Goal: Task Accomplishment & Management: Use online tool/utility

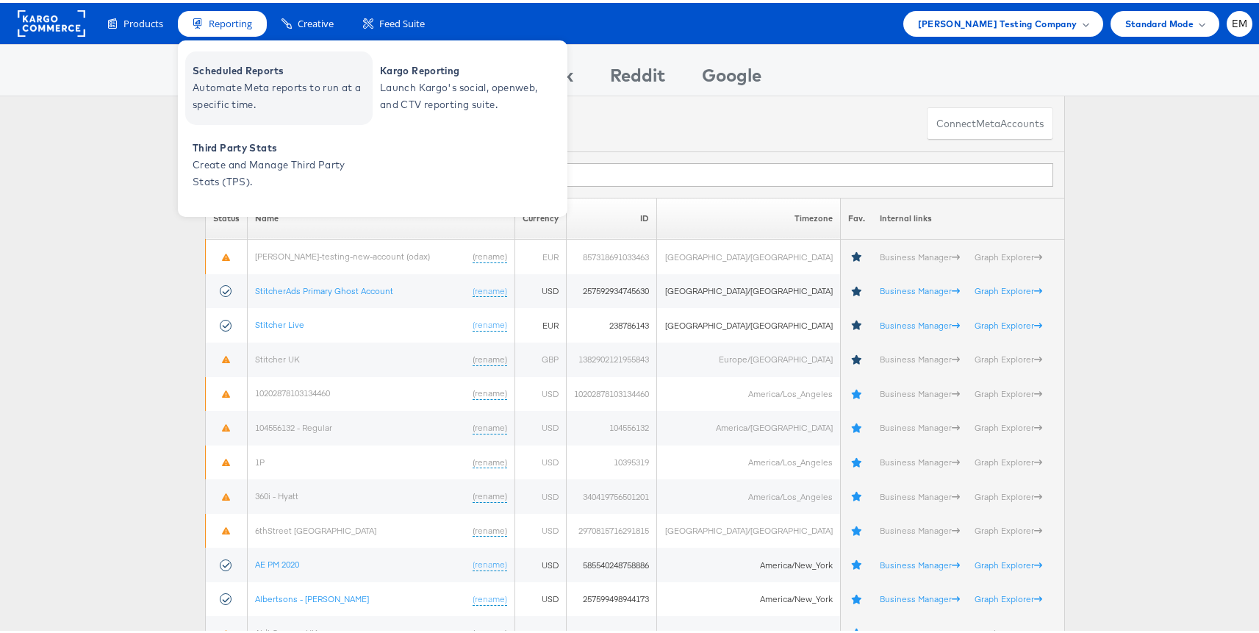
click at [214, 81] on span "Automate Meta reports to run at a specific time." at bounding box center [281, 93] width 176 height 34
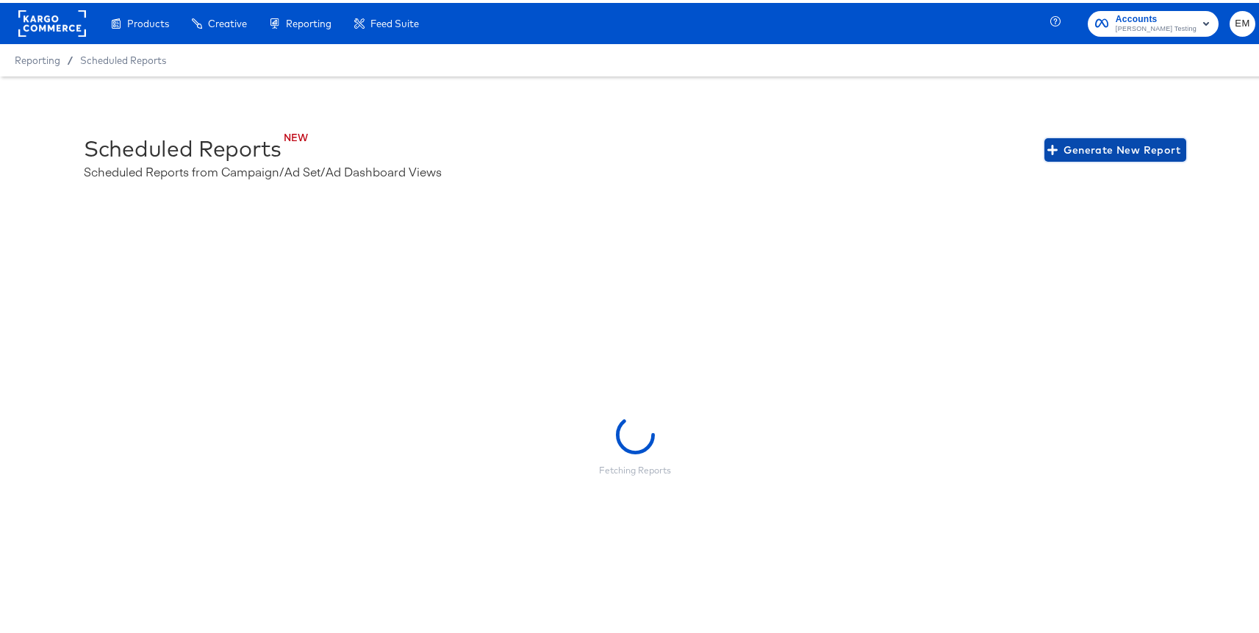
click at [1064, 146] on span "Generate New Report" at bounding box center [1115, 147] width 130 height 18
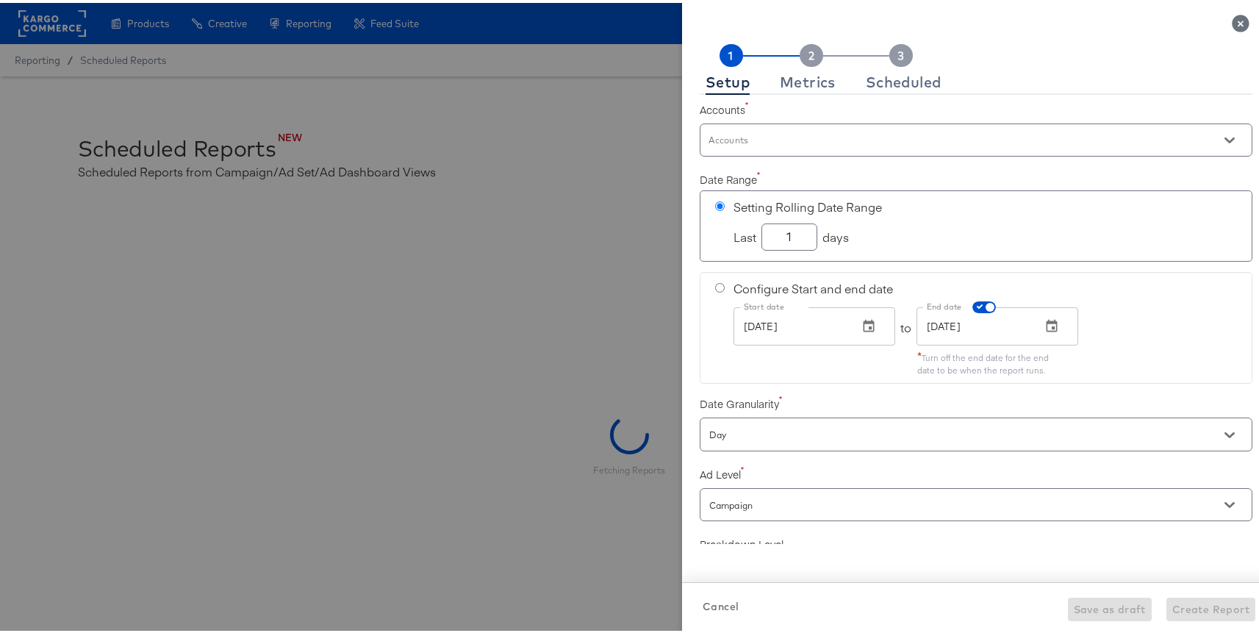
click at [818, 141] on input "Accounts" at bounding box center [954, 143] width 497 height 17
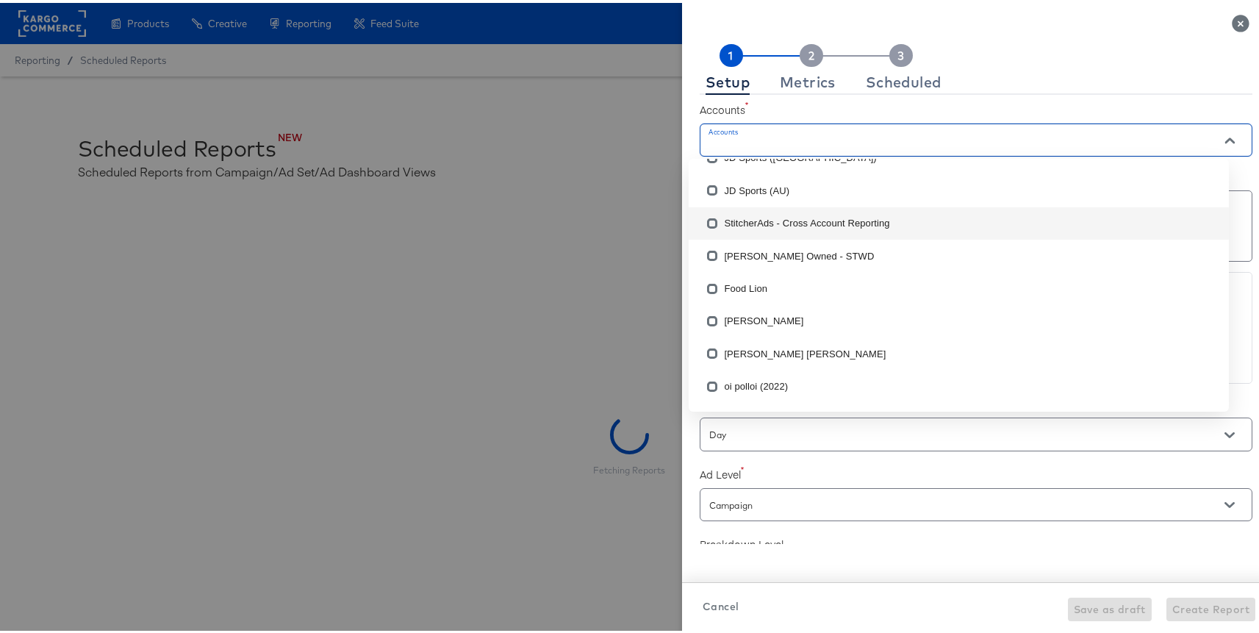
checkbox input "true"
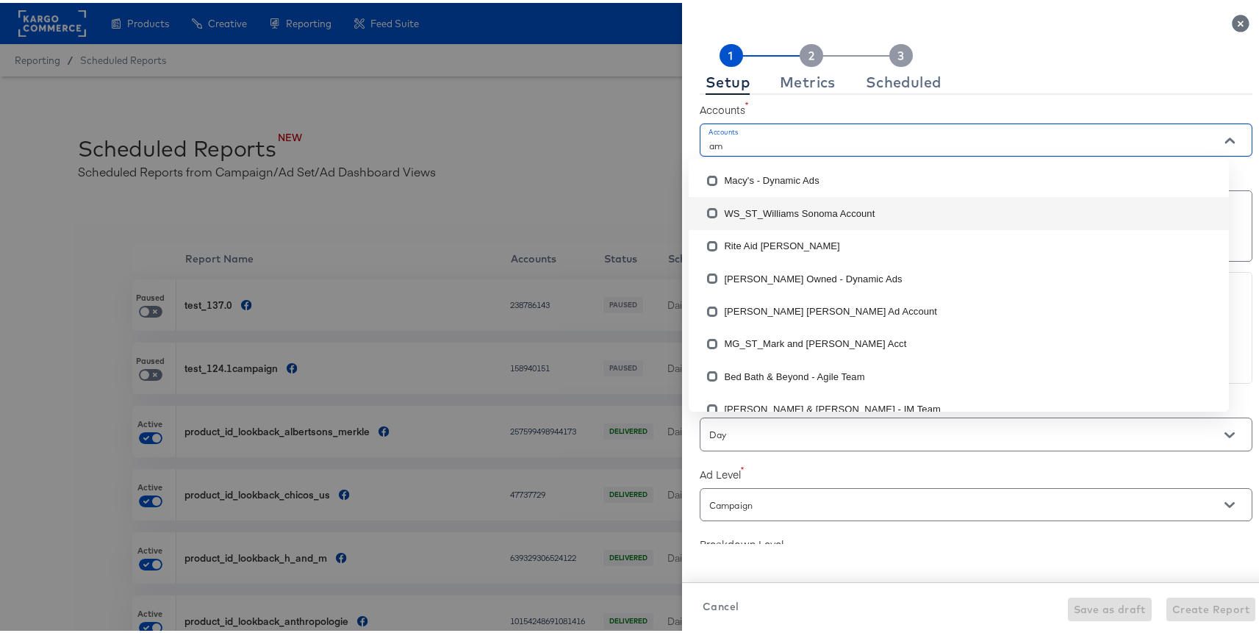
type input "a"
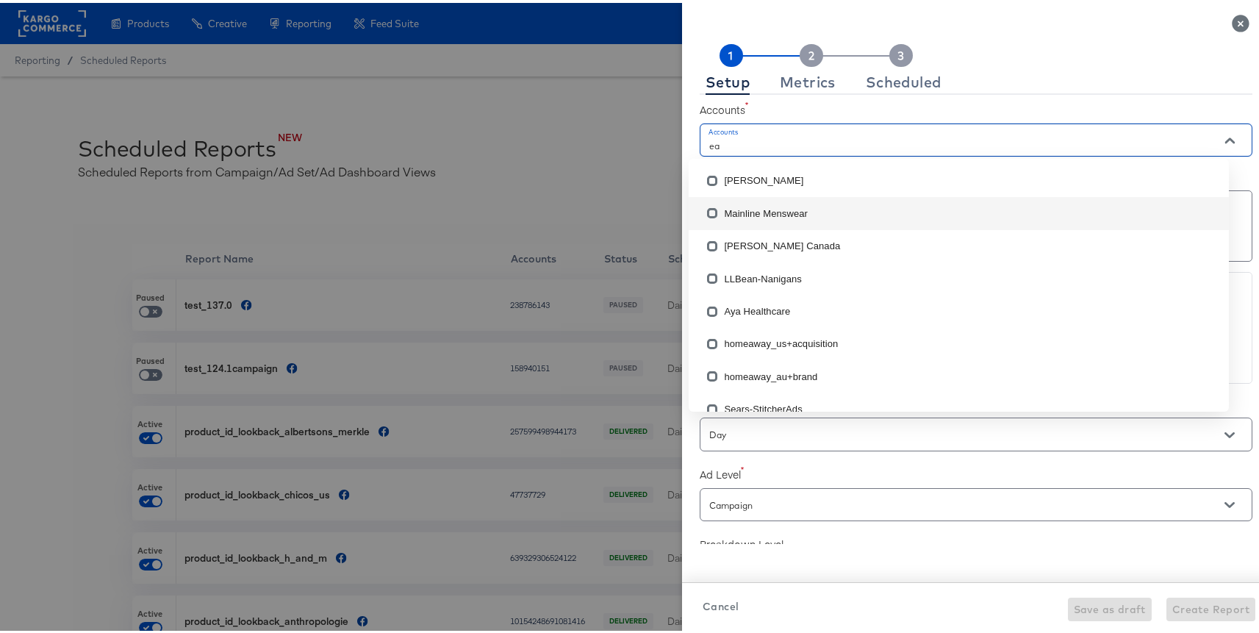
type input "e"
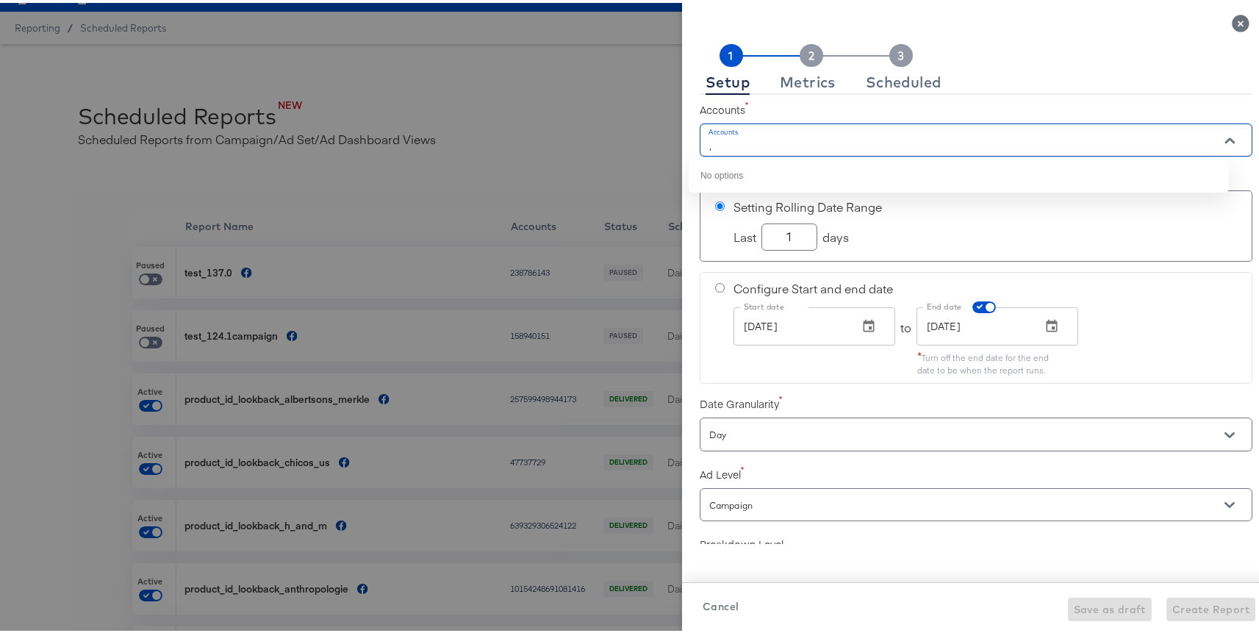
type input ","
type input "l"
type input "c"
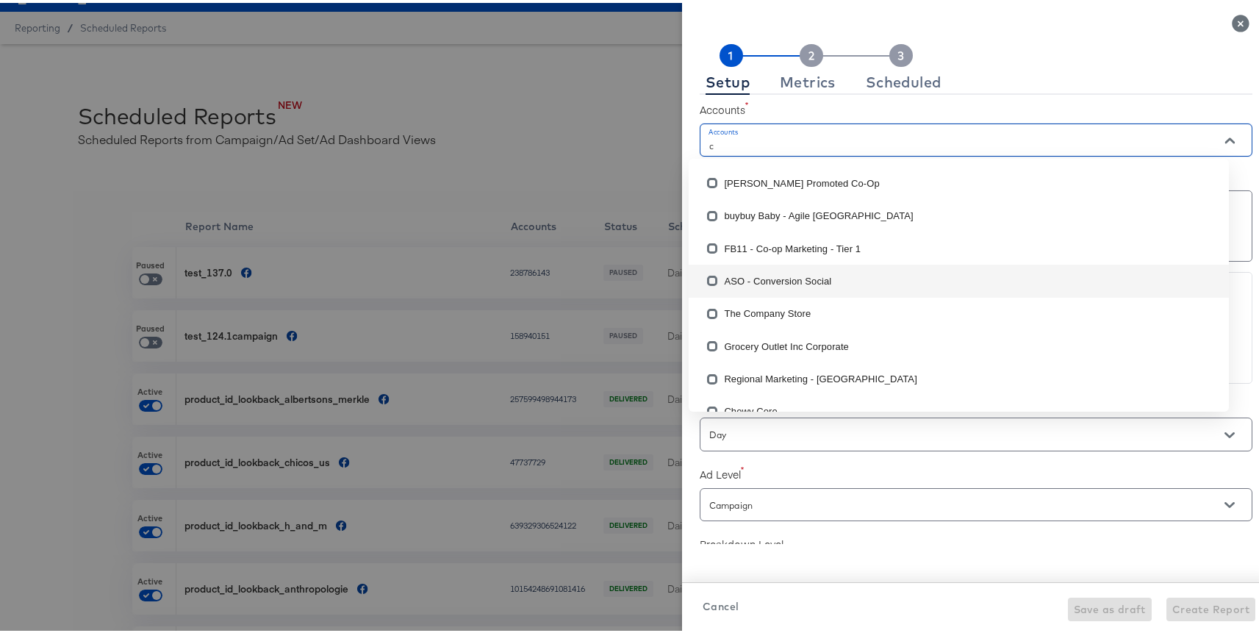
scroll to position [378, 0]
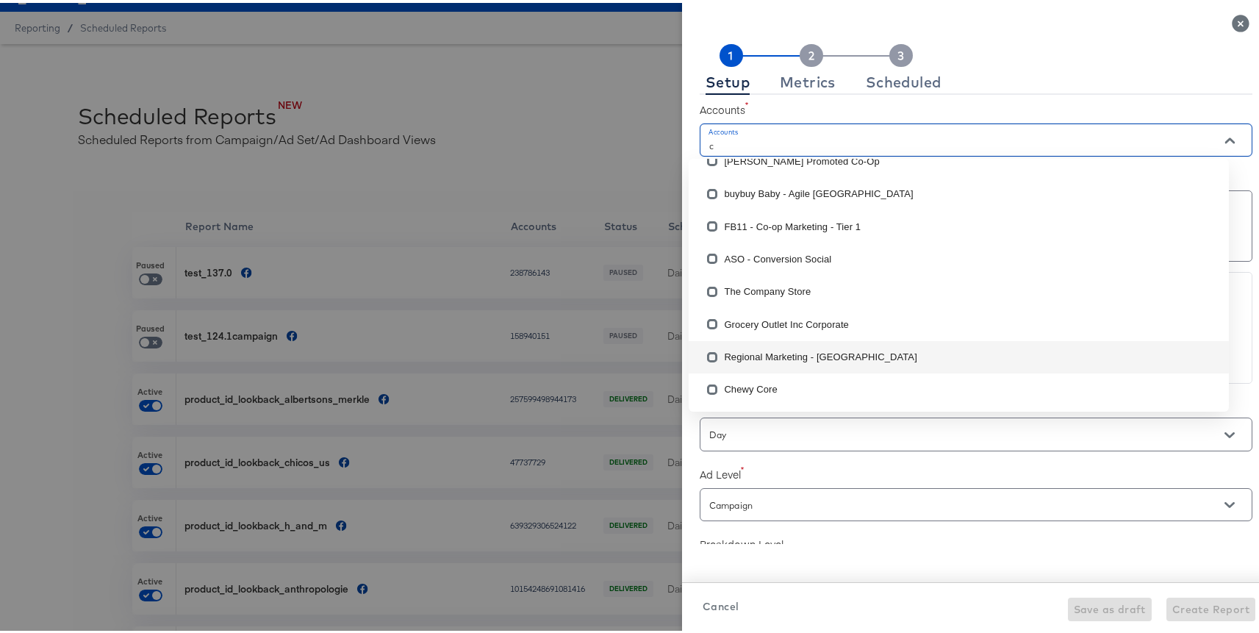
click at [776, 351] on li "Regional Marketing - [GEOGRAPHIC_DATA]" at bounding box center [959, 354] width 540 height 32
checkbox input "true"
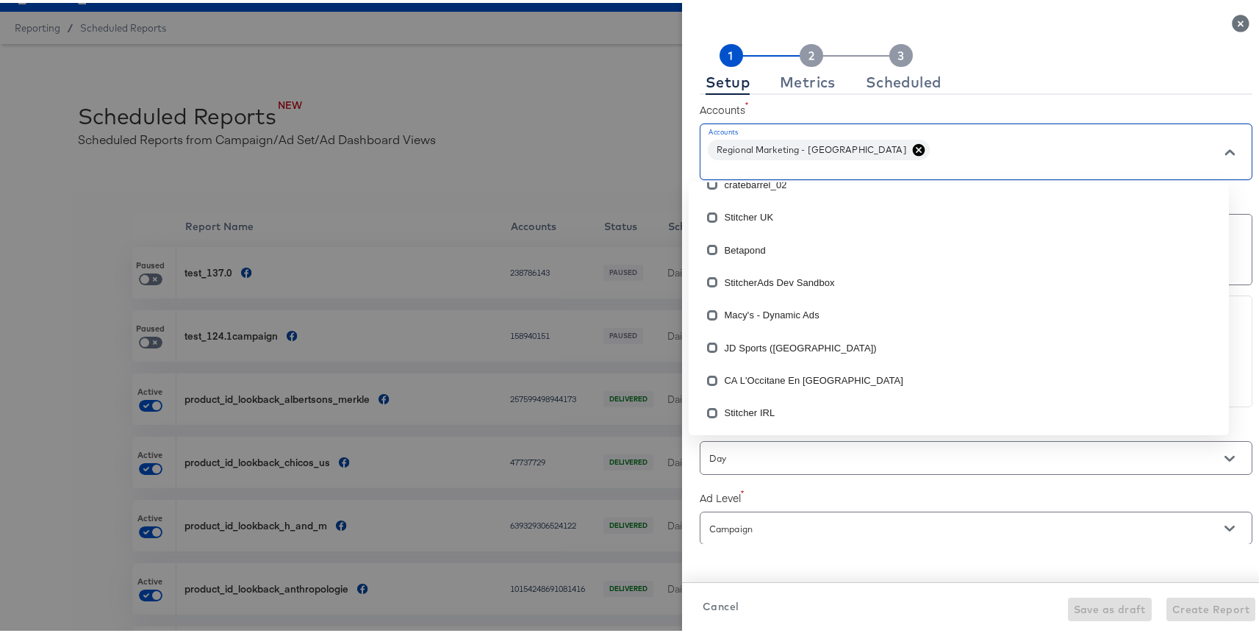
scroll to position [0, 0]
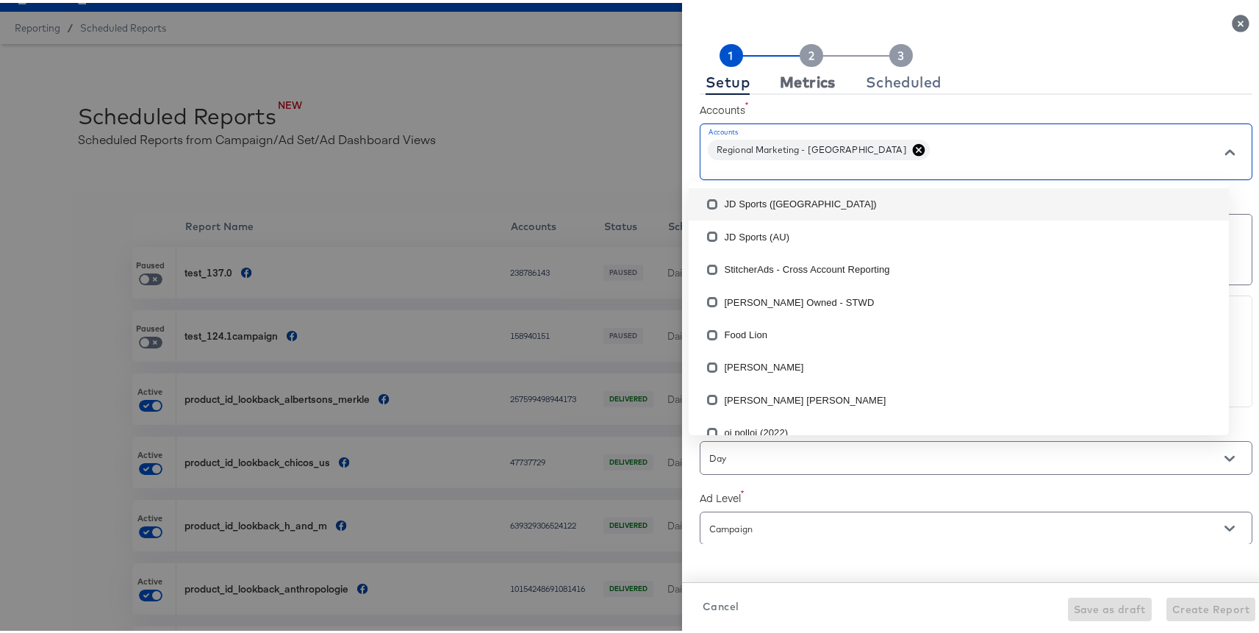
click at [796, 85] on div "Metrics" at bounding box center [808, 79] width 56 height 12
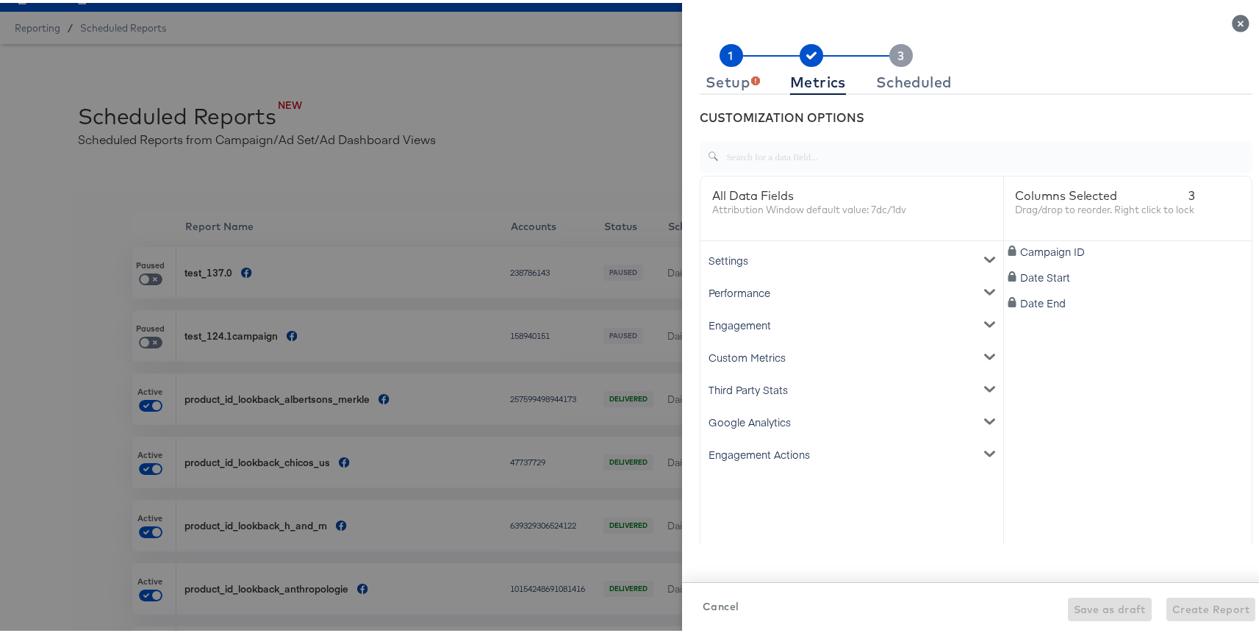
click at [763, 416] on div "Google Analytics" at bounding box center [851, 419] width 297 height 32
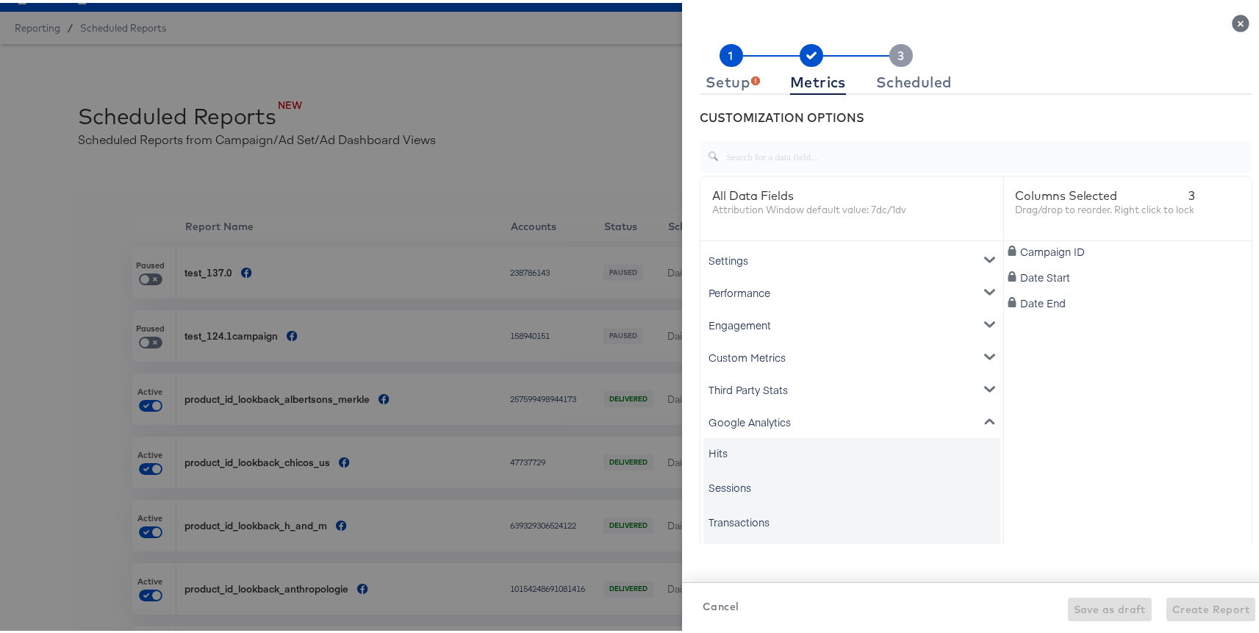
scroll to position [20, 0]
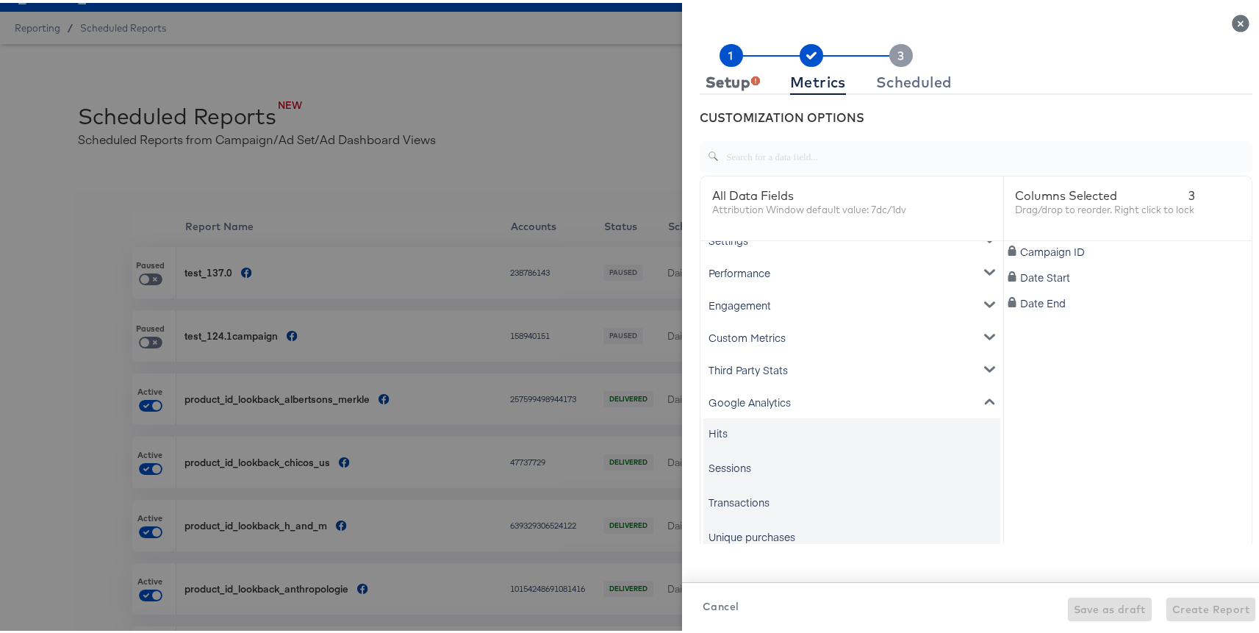
click at [727, 85] on div "Setup" at bounding box center [732, 79] width 54 height 12
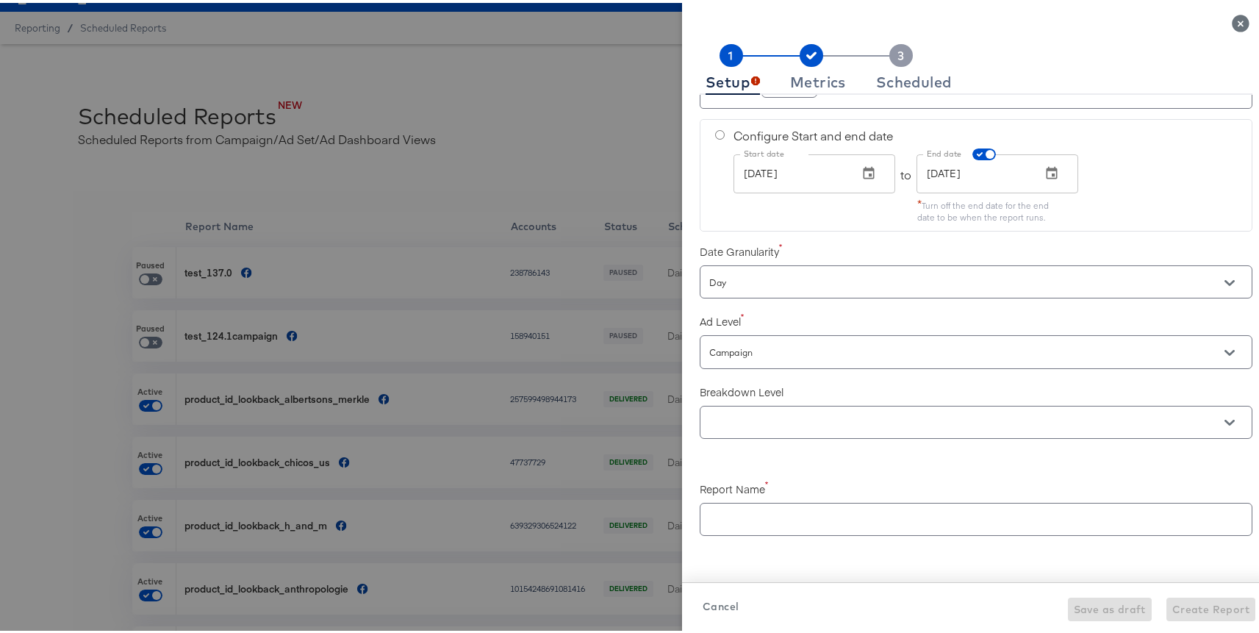
scroll to position [238, 0]
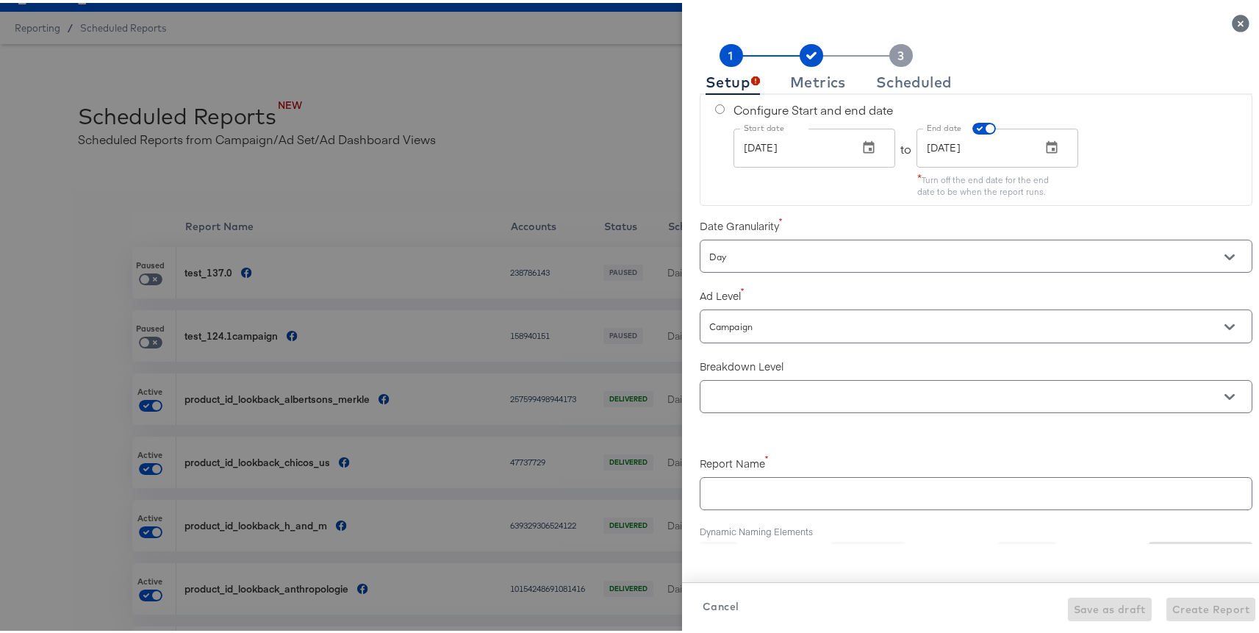
click at [1232, 26] on icon "Close" at bounding box center [1240, 20] width 17 height 17
